Goal: Task Accomplishment & Management: Use online tool/utility

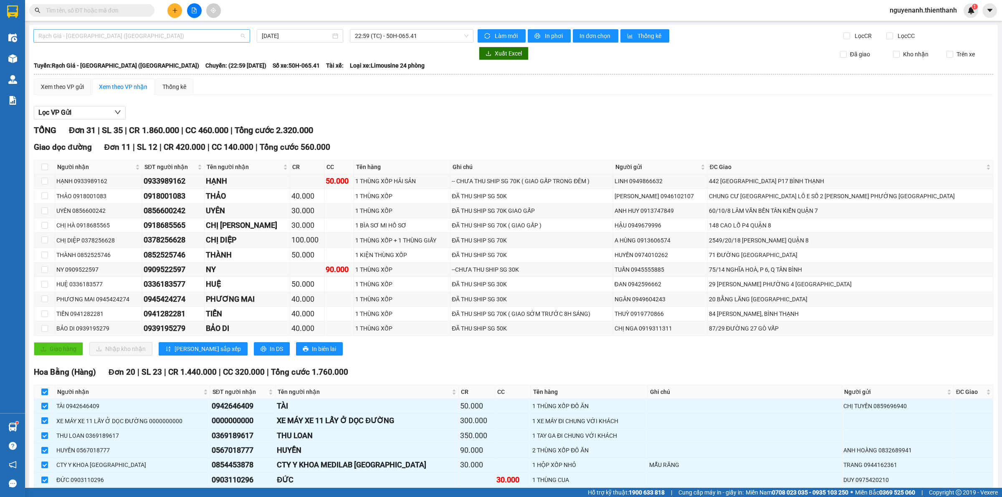
click at [117, 33] on span "Rạch Giá - [GEOGRAPHIC_DATA] ([GEOGRAPHIC_DATA])" at bounding box center [141, 36] width 207 height 13
click at [86, 81] on div "[GEOGRAPHIC_DATA] - Rạch Giá ([GEOGRAPHIC_DATA])" at bounding box center [140, 79] width 205 height 9
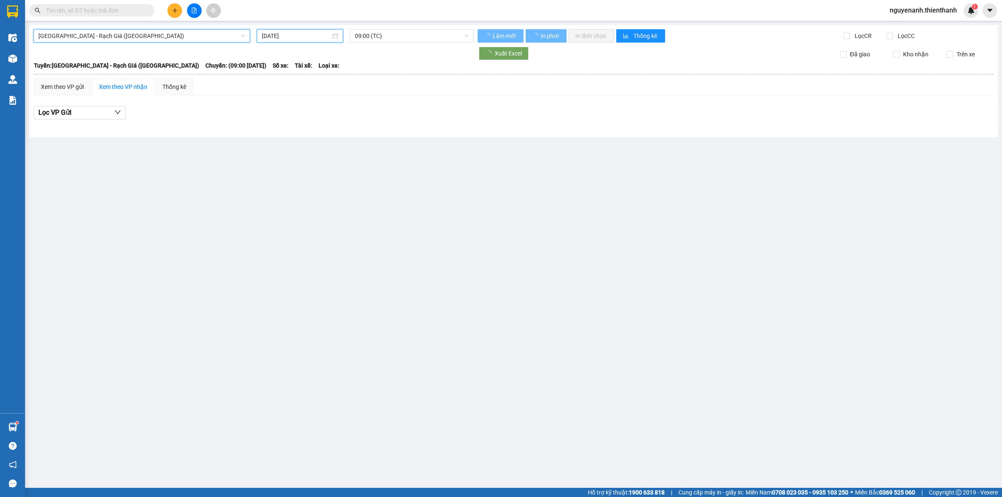
click at [289, 38] on input "[DATE]" at bounding box center [296, 35] width 69 height 9
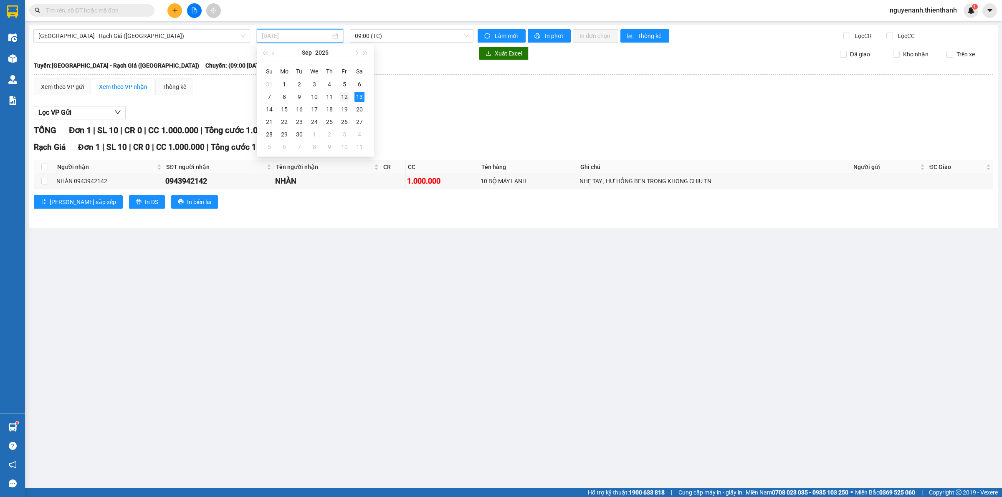
click at [343, 94] on div "12" at bounding box center [344, 97] width 10 height 10
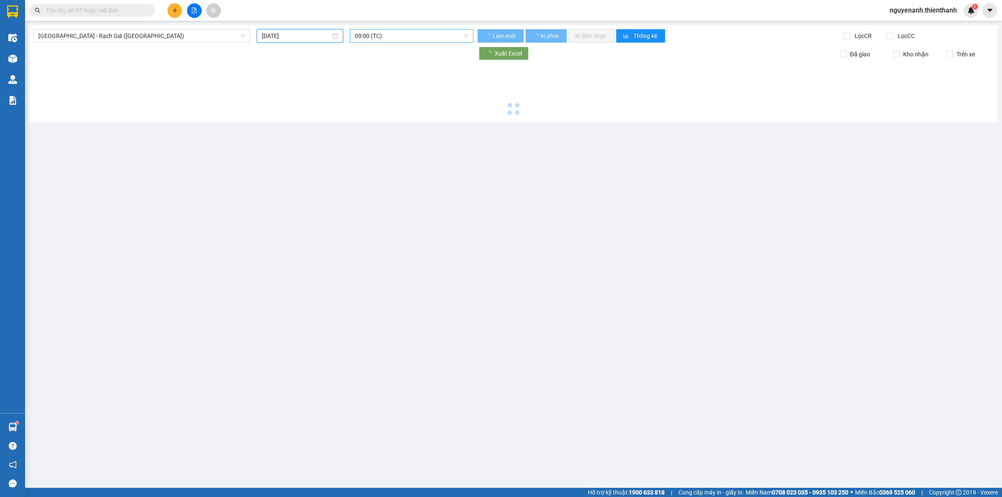
type input "[DATE]"
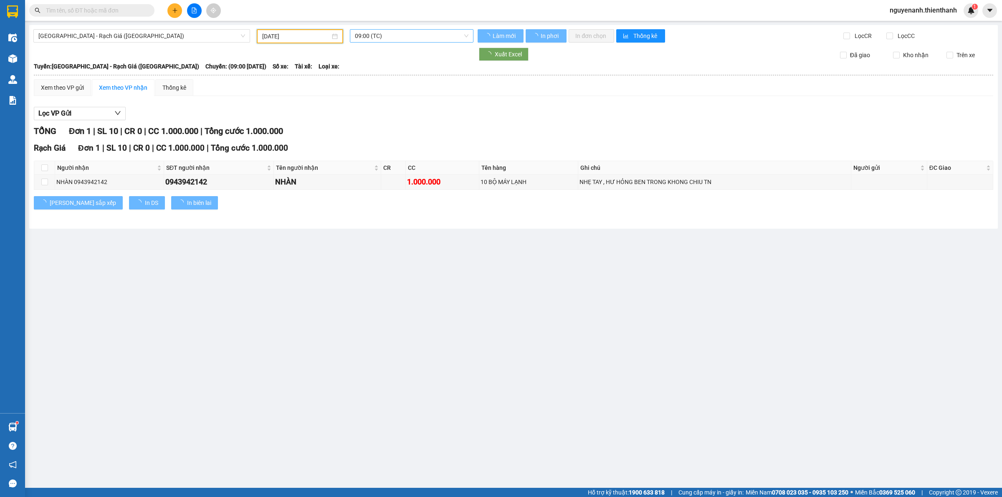
click at [393, 36] on span "09:00 (TC)" at bounding box center [412, 36] width 114 height 13
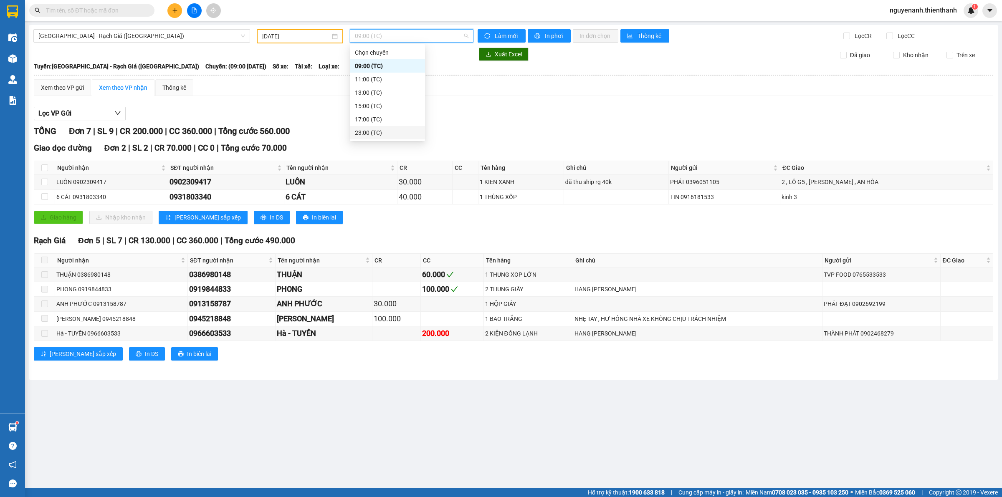
click at [383, 129] on div "23:00 (TC)" at bounding box center [387, 132] width 65 height 9
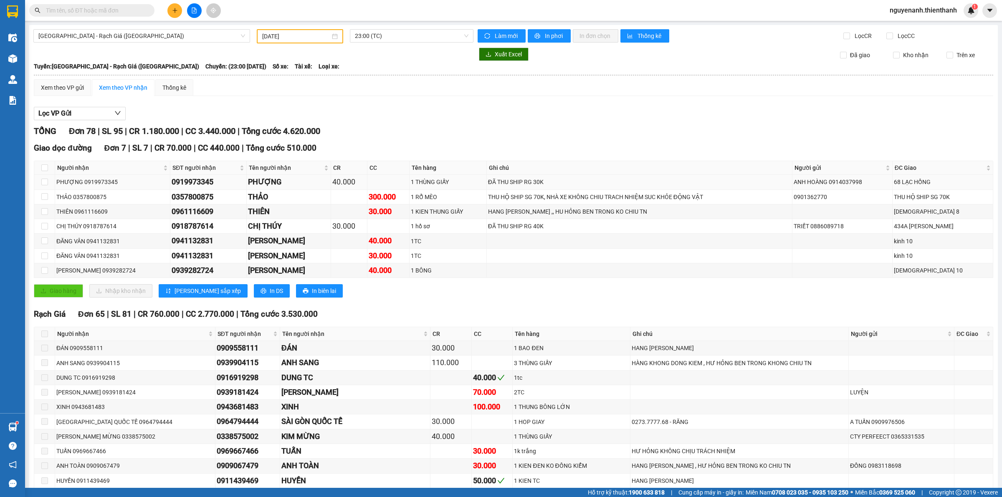
click at [172, 186] on div "0919973345" at bounding box center [208, 182] width 73 height 12
copy div "0919973345"
click at [98, 9] on input "text" at bounding box center [95, 10] width 98 height 9
paste input "0919973345"
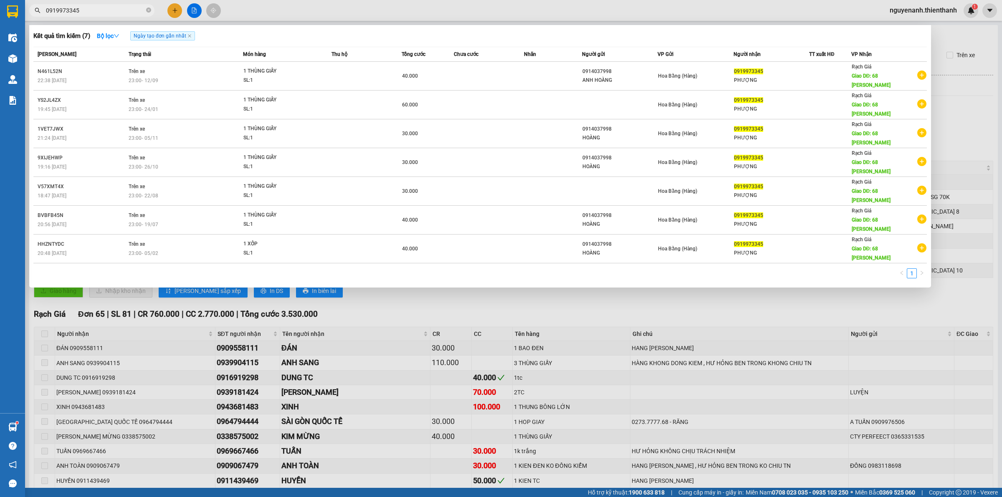
type input "0919973345"
click at [434, 288] on div at bounding box center [501, 248] width 1002 height 497
